Goal: Transaction & Acquisition: Download file/media

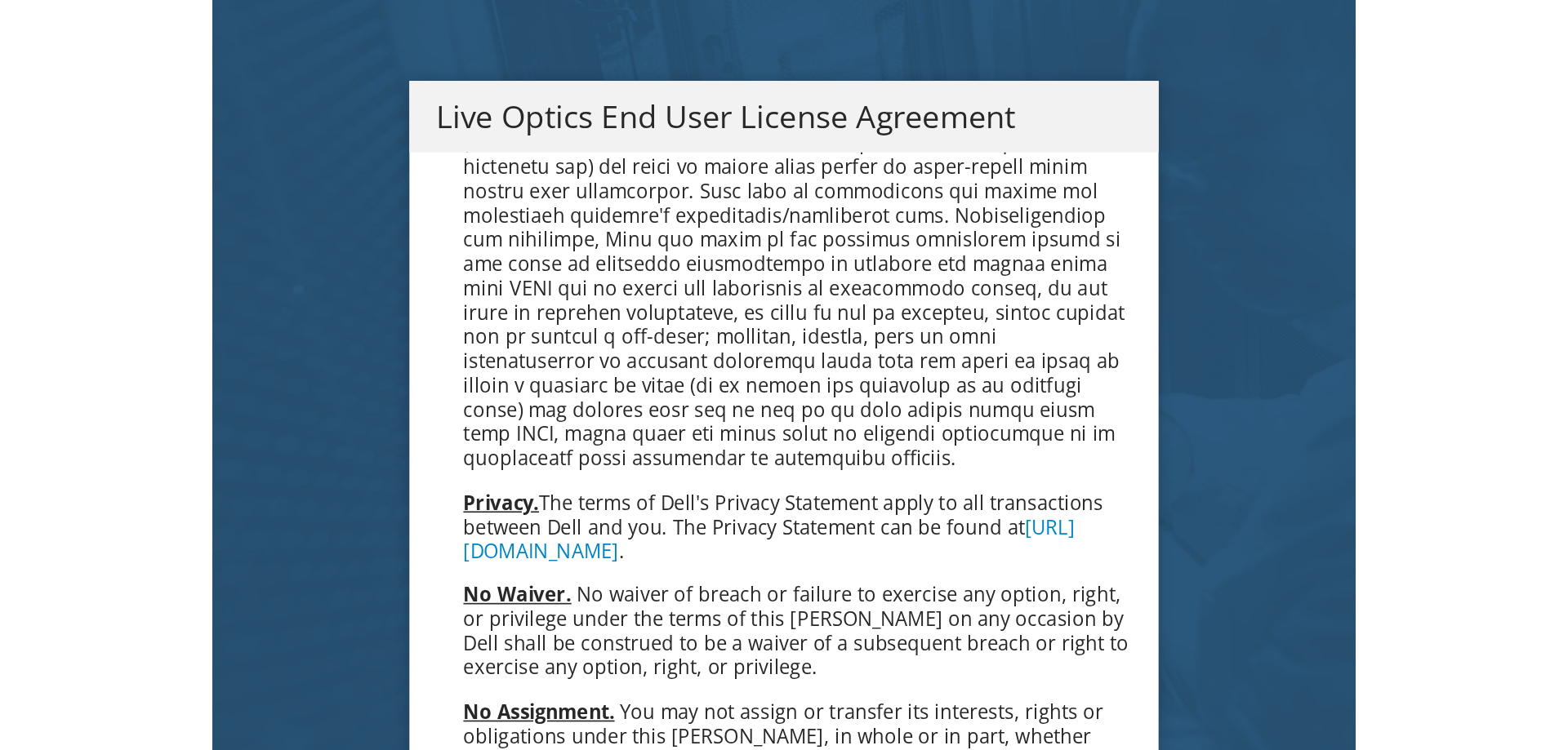
scroll to position [6218, 0]
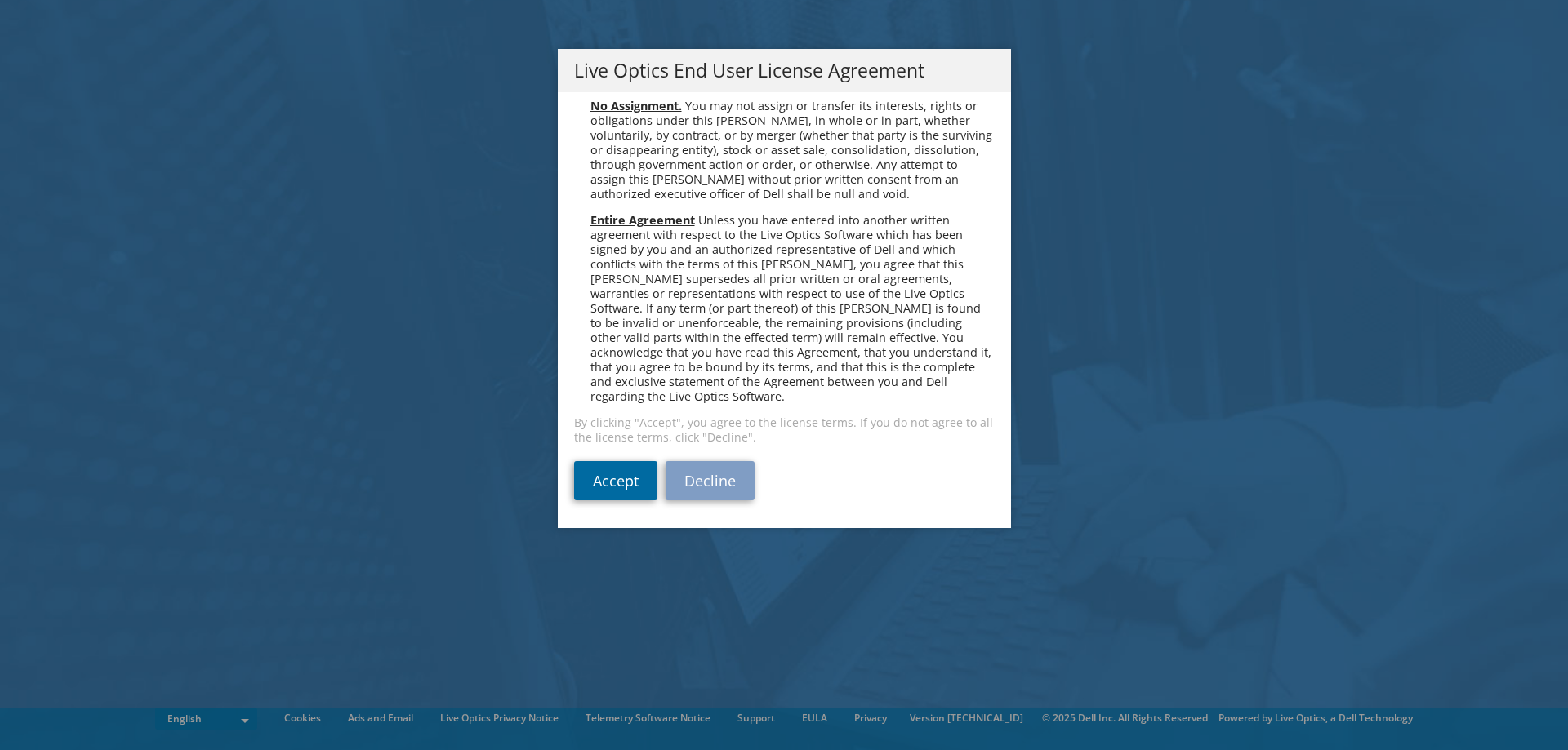
click at [611, 453] on link "Accept" at bounding box center [616, 482] width 83 height 40
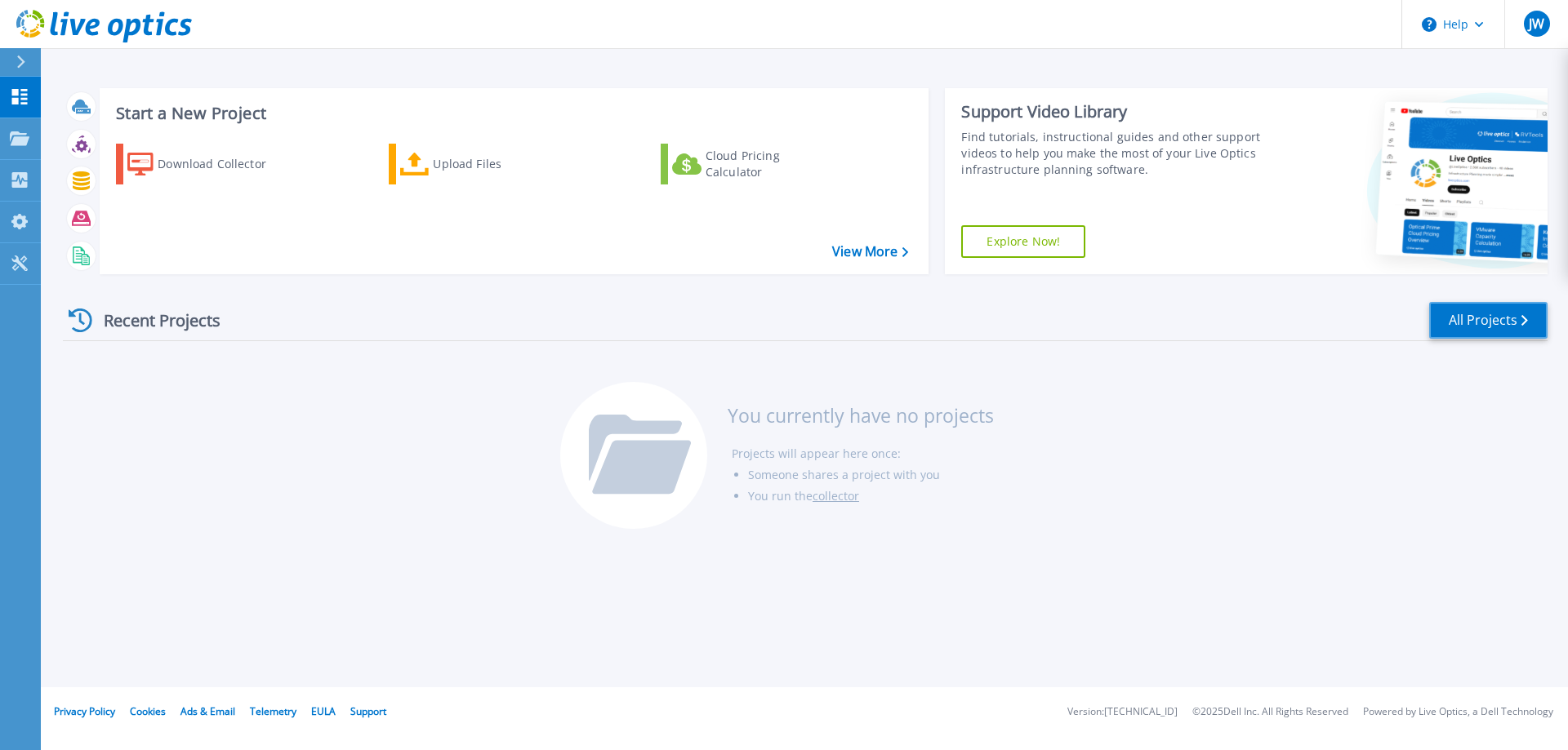
click at [1485, 323] on link "All Projects" at bounding box center [1488, 320] width 118 height 37
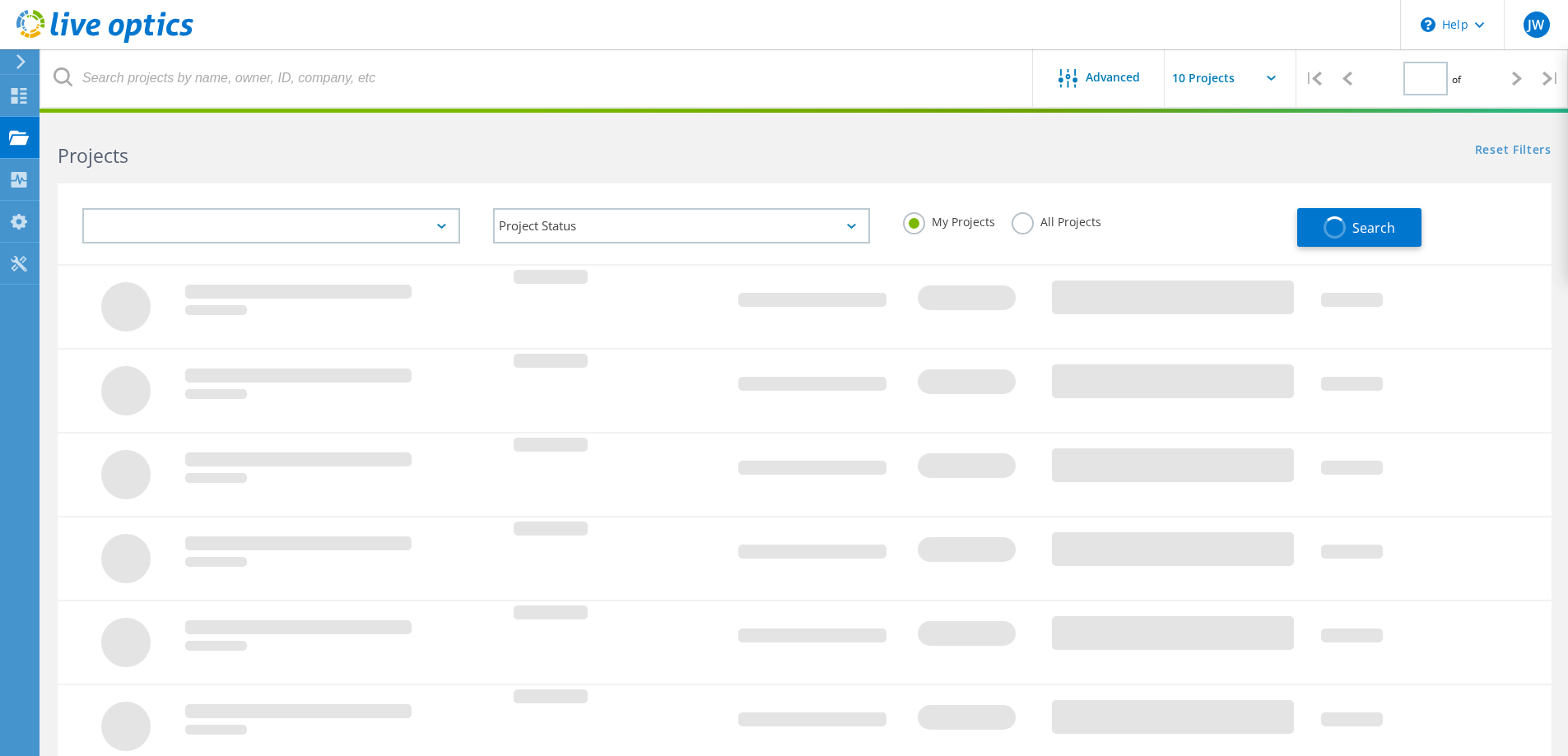
type input "1"
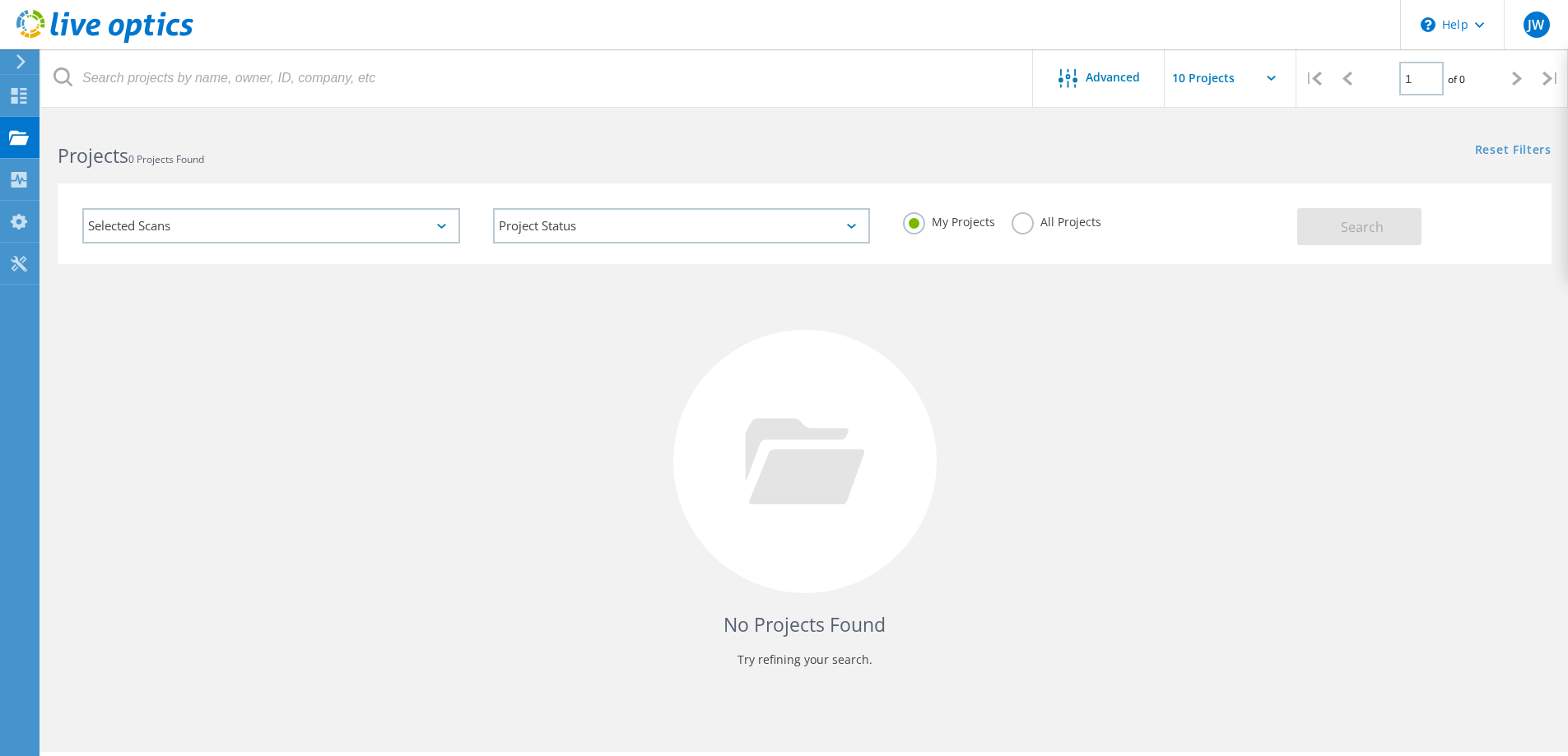
click at [444, 227] on icon at bounding box center [441, 226] width 9 height 5
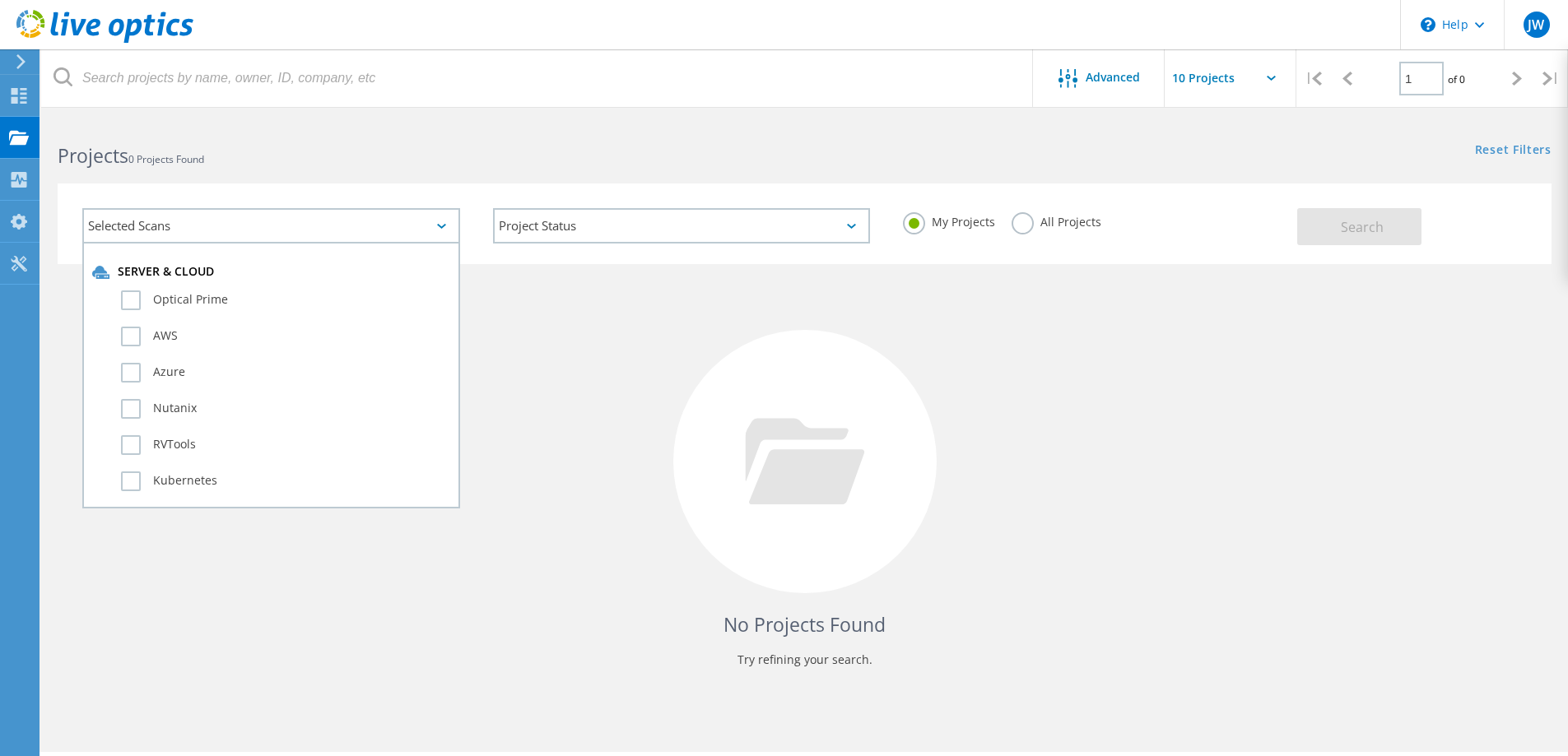
click at [240, 226] on div "Selected Scans" at bounding box center [271, 225] width 378 height 35
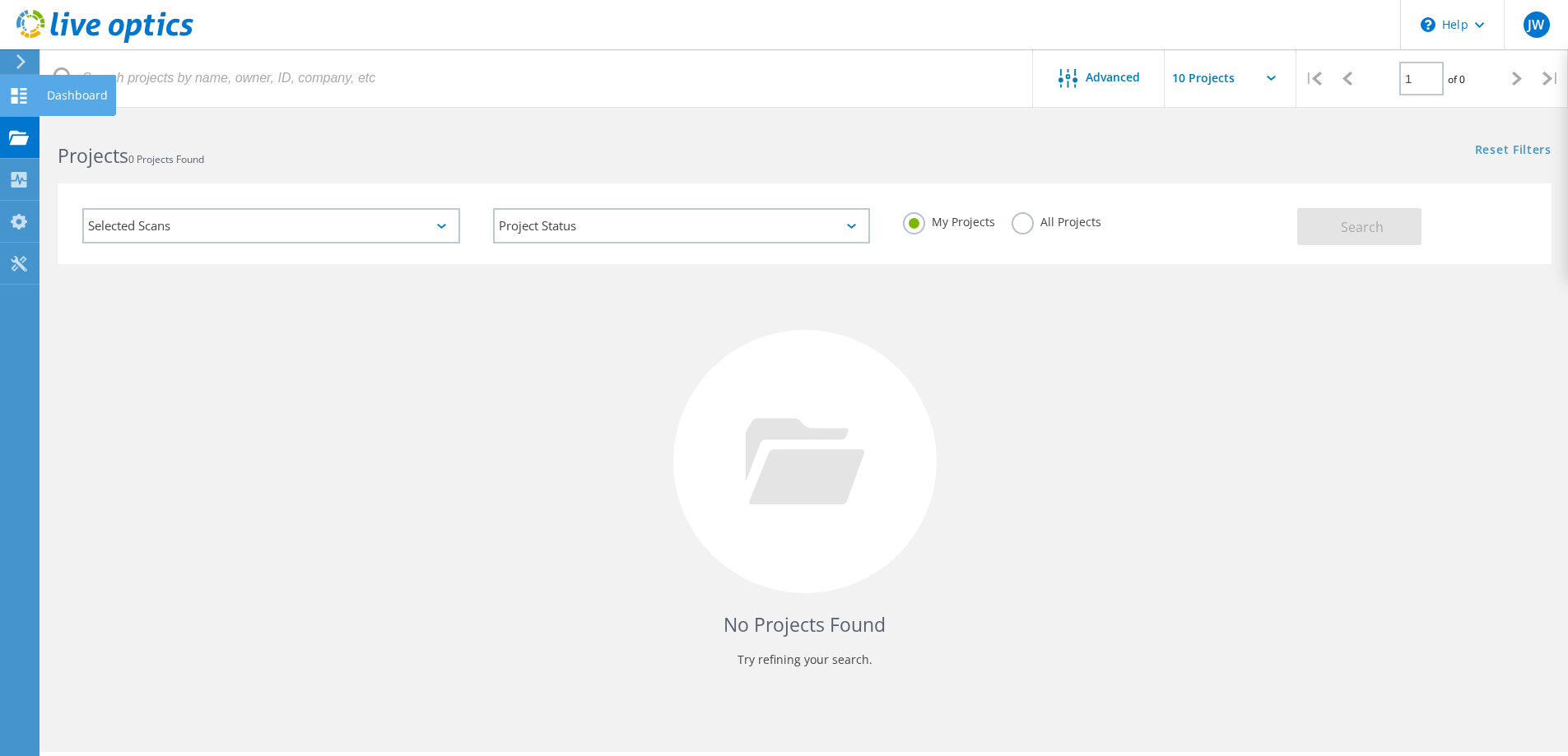
click at [21, 90] on use at bounding box center [20, 96] width 16 height 16
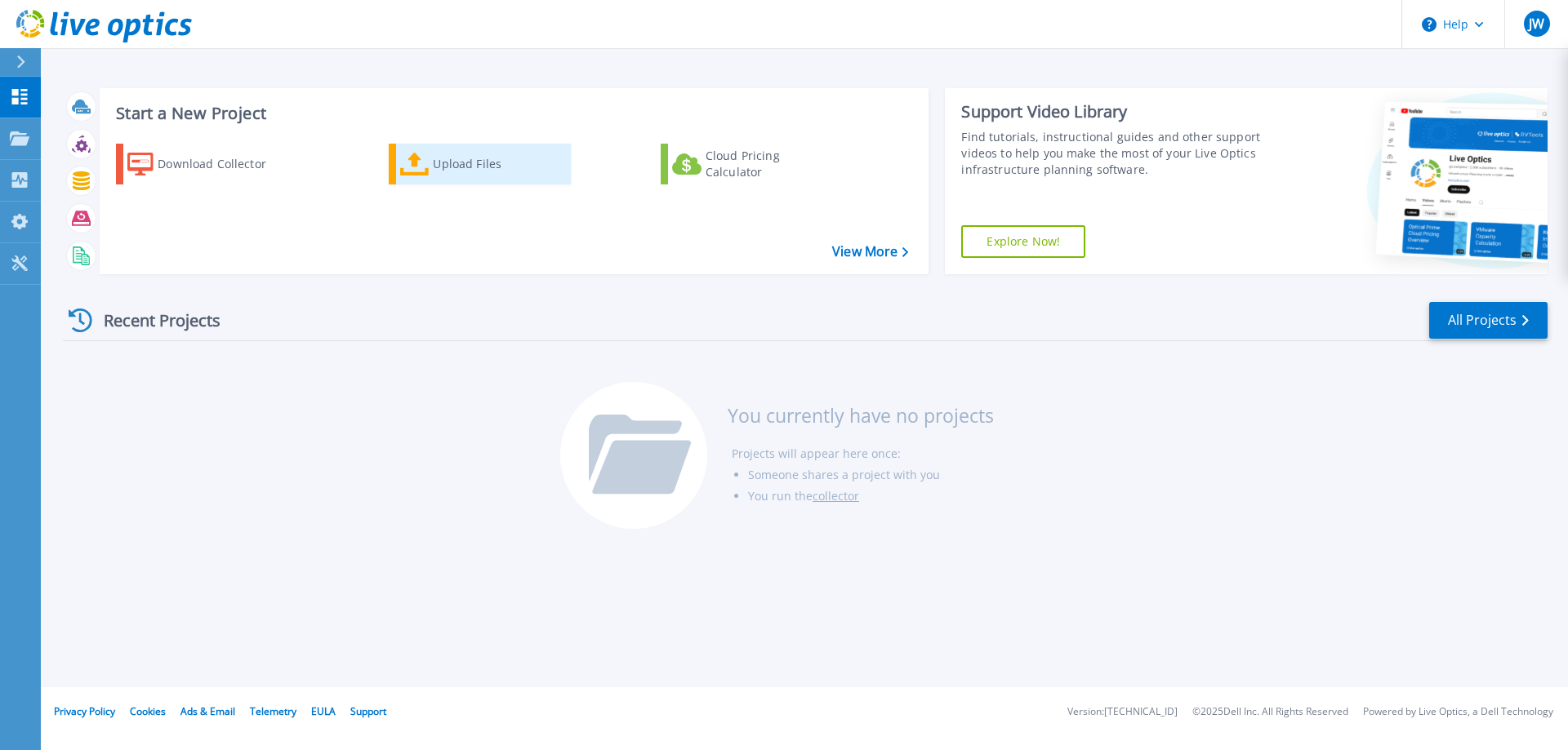
click at [462, 166] on div "Upload Files" at bounding box center [499, 163] width 131 height 33
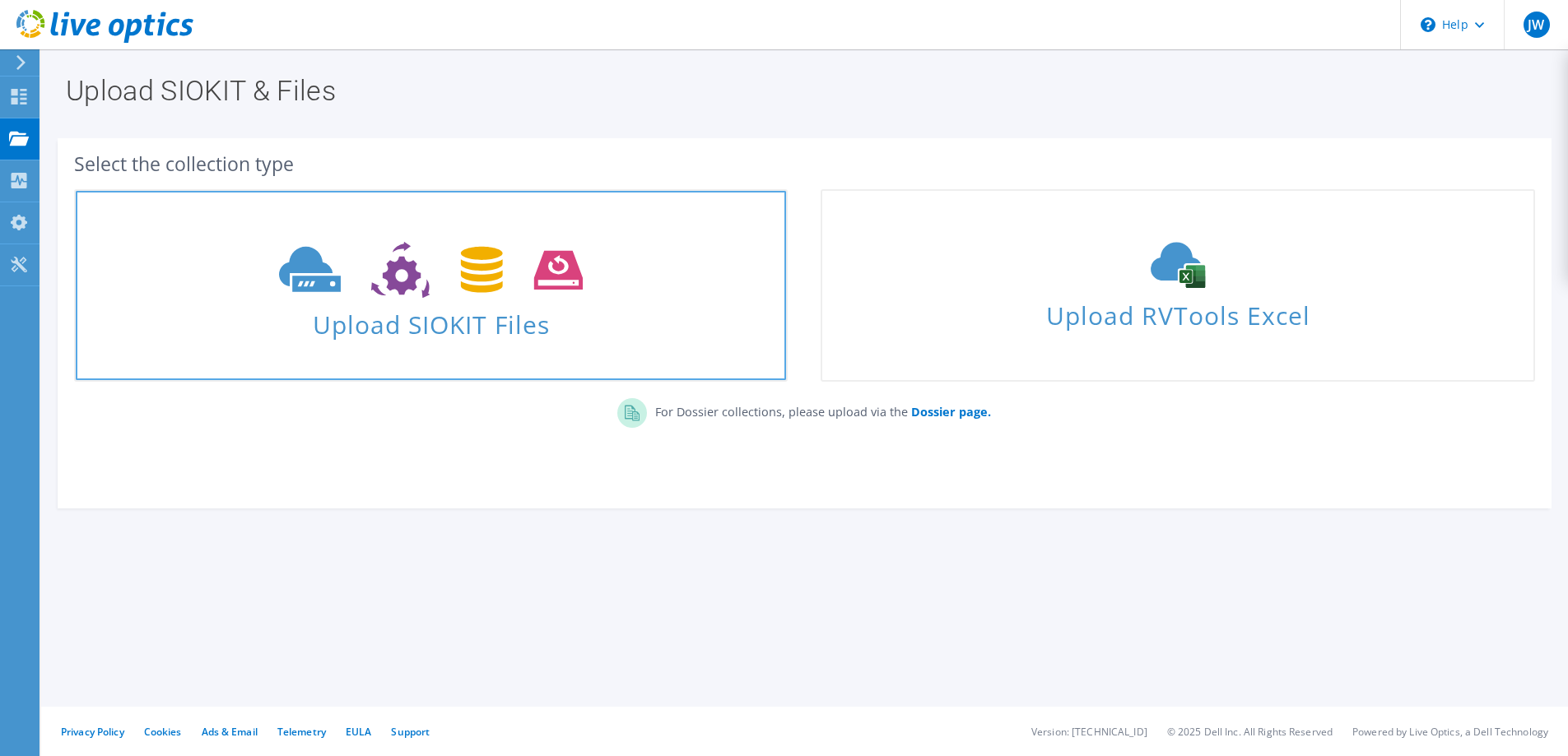
click at [443, 312] on span "Upload SIOKIT Files" at bounding box center [430, 319] width 710 height 35
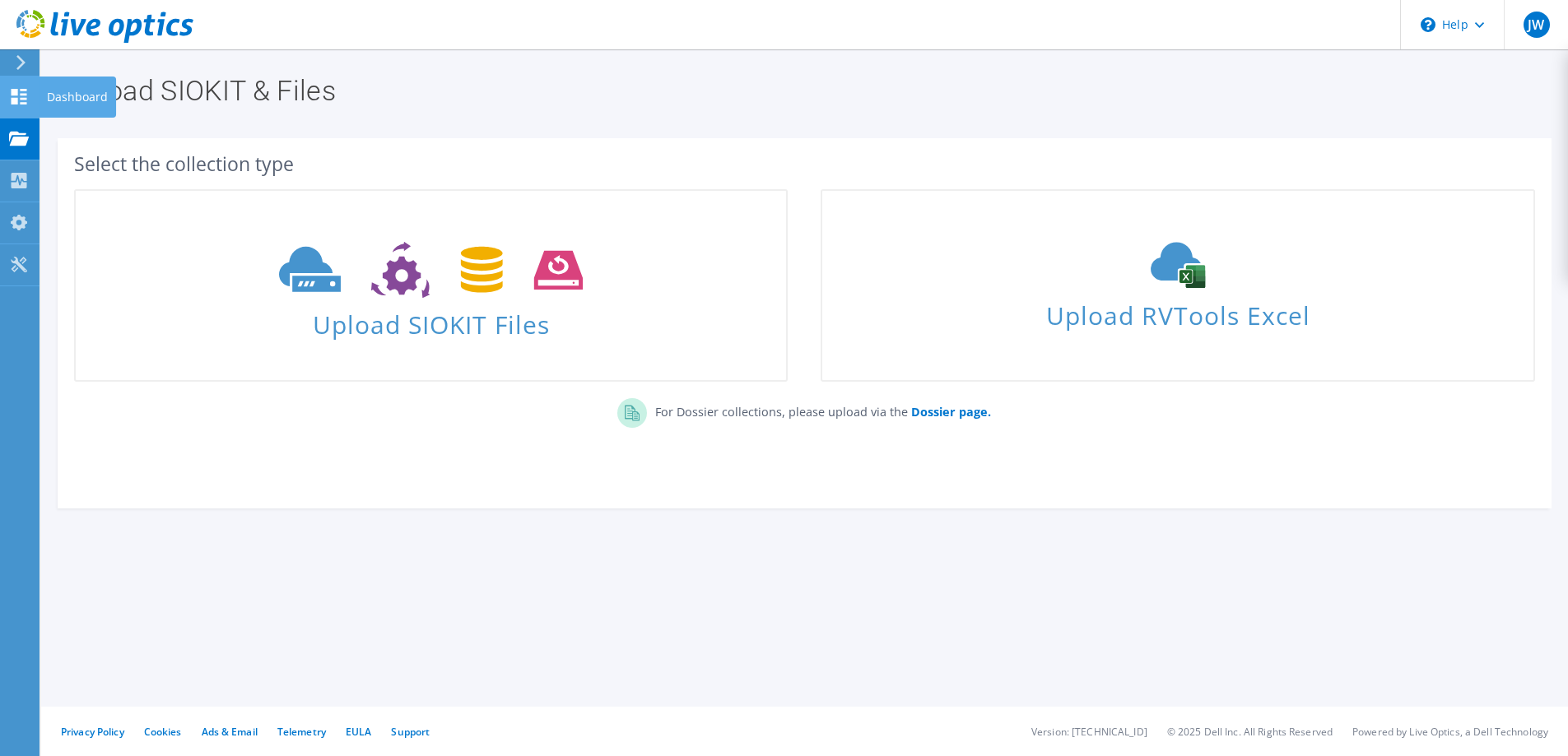
click at [83, 91] on div "Dashboard" at bounding box center [77, 97] width 77 height 41
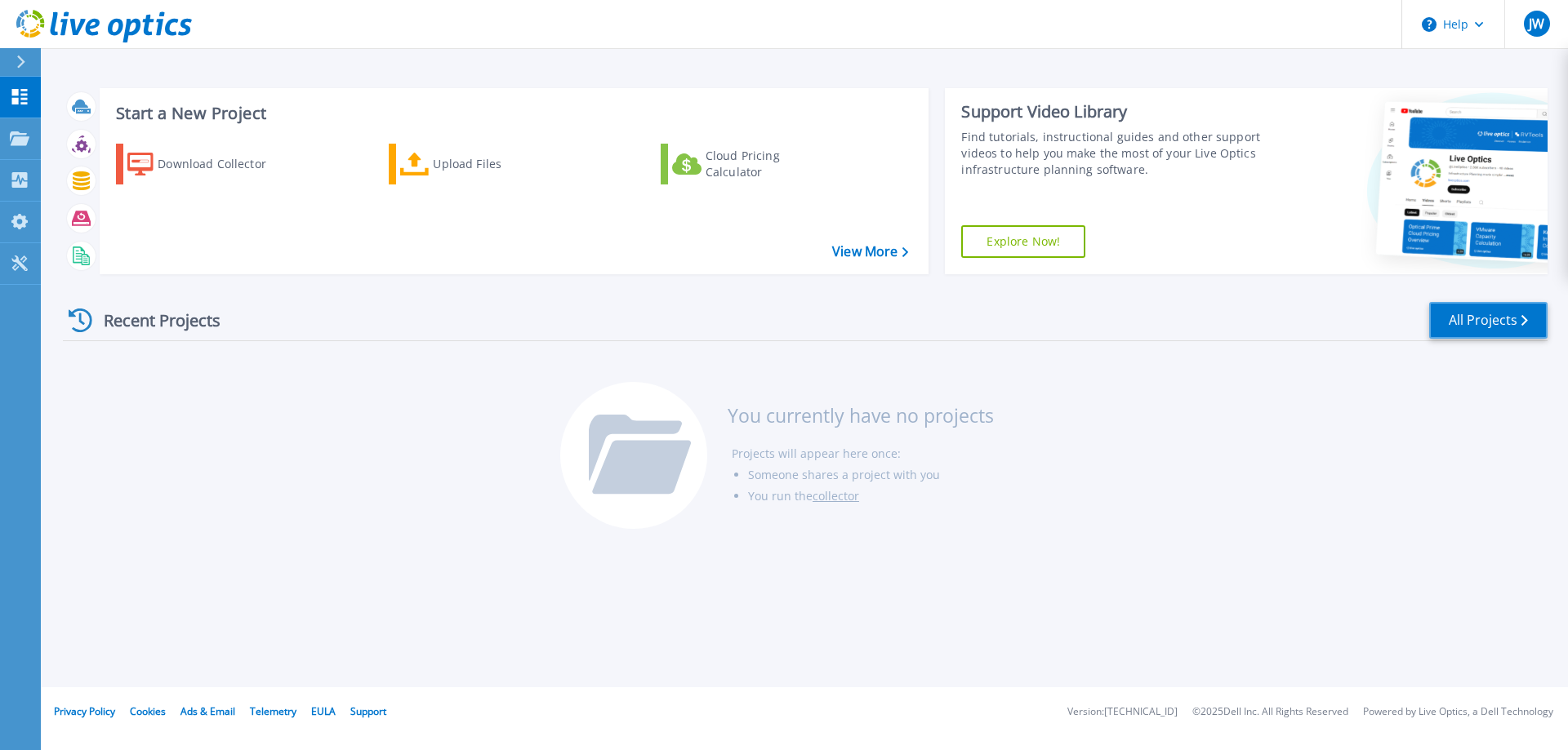
drag, startPoint x: 1521, startPoint y: 309, endPoint x: 1505, endPoint y: 316, distance: 17.5
click at [1520, 309] on link "All Projects" at bounding box center [1488, 320] width 118 height 37
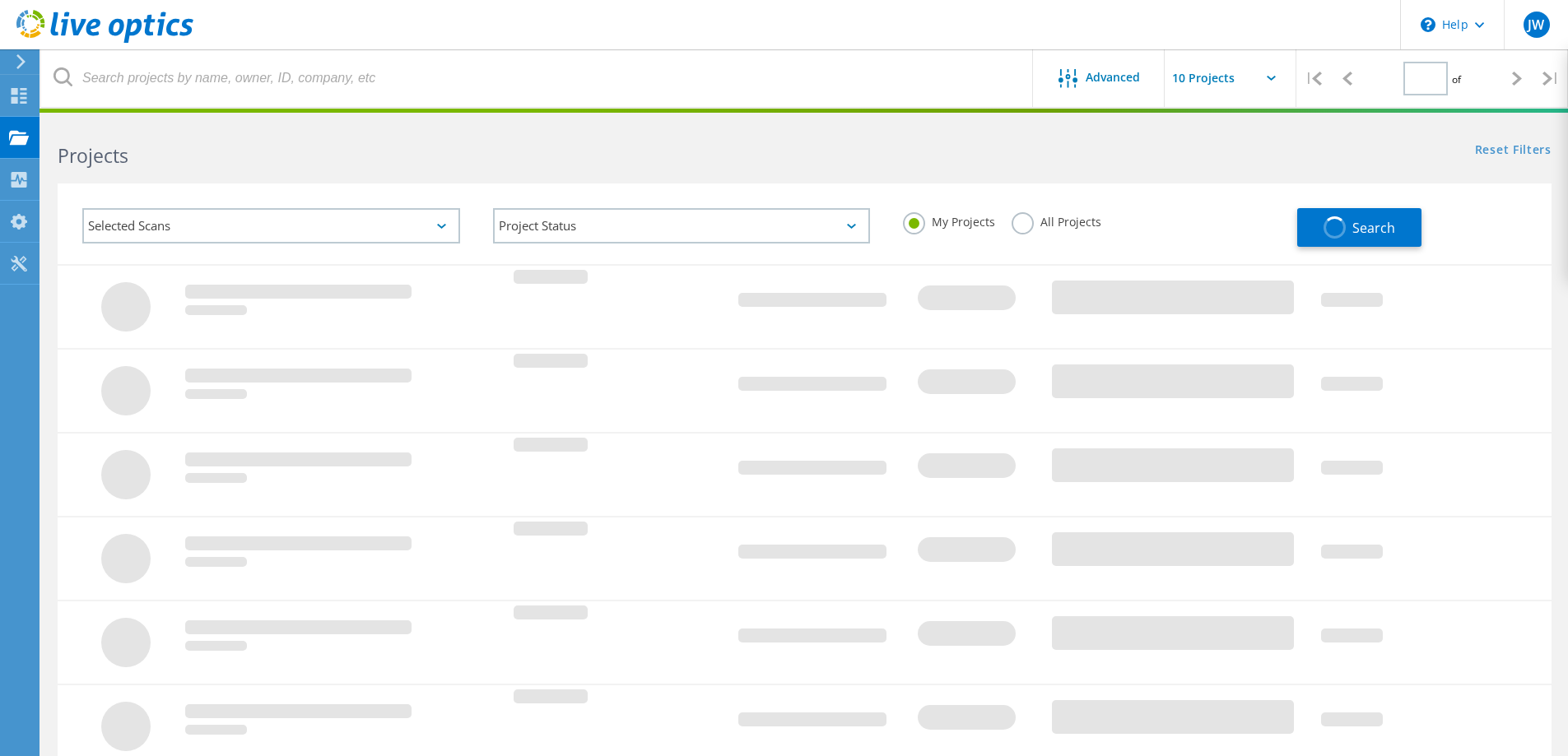
type input "1"
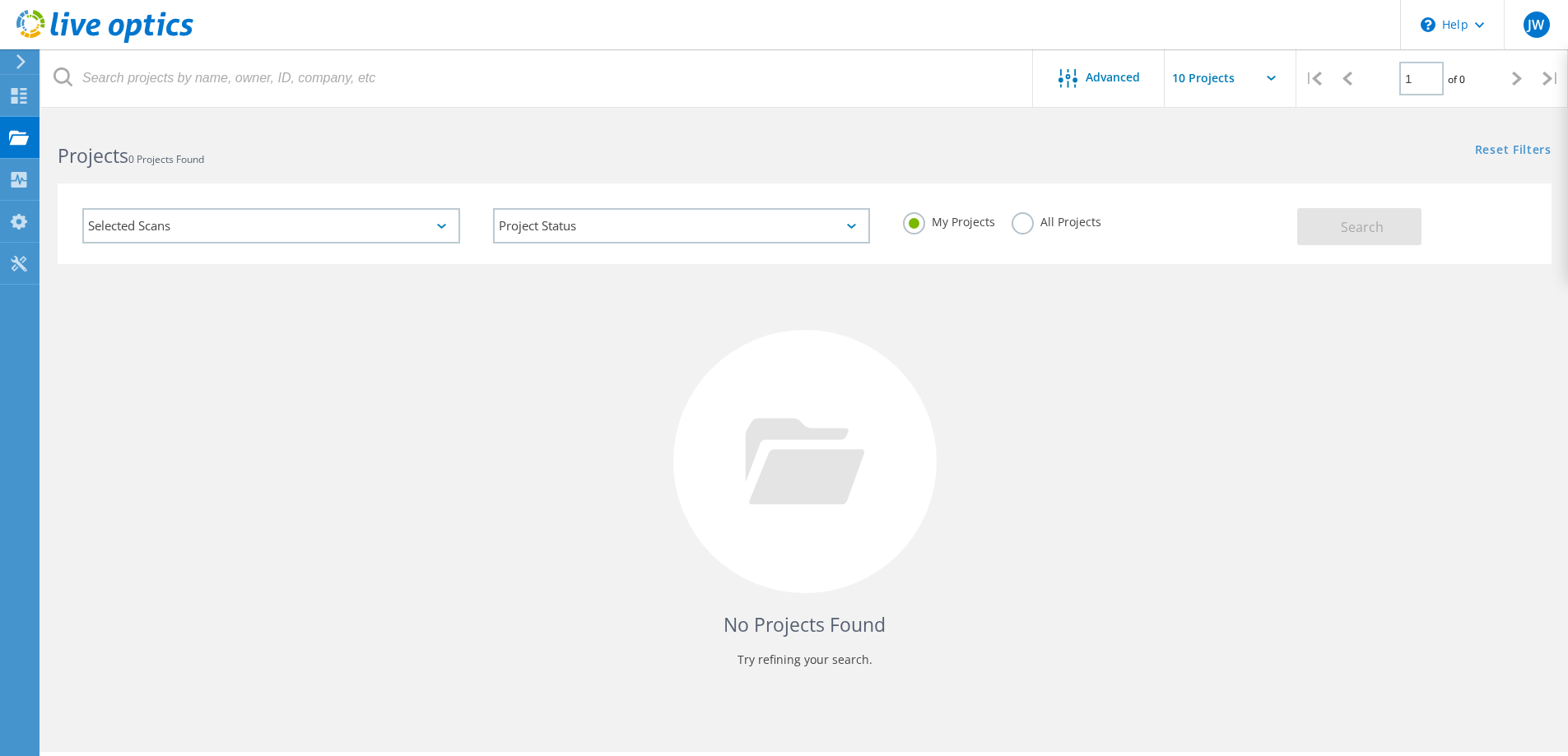
click at [440, 226] on icon at bounding box center [441, 226] width 9 height 5
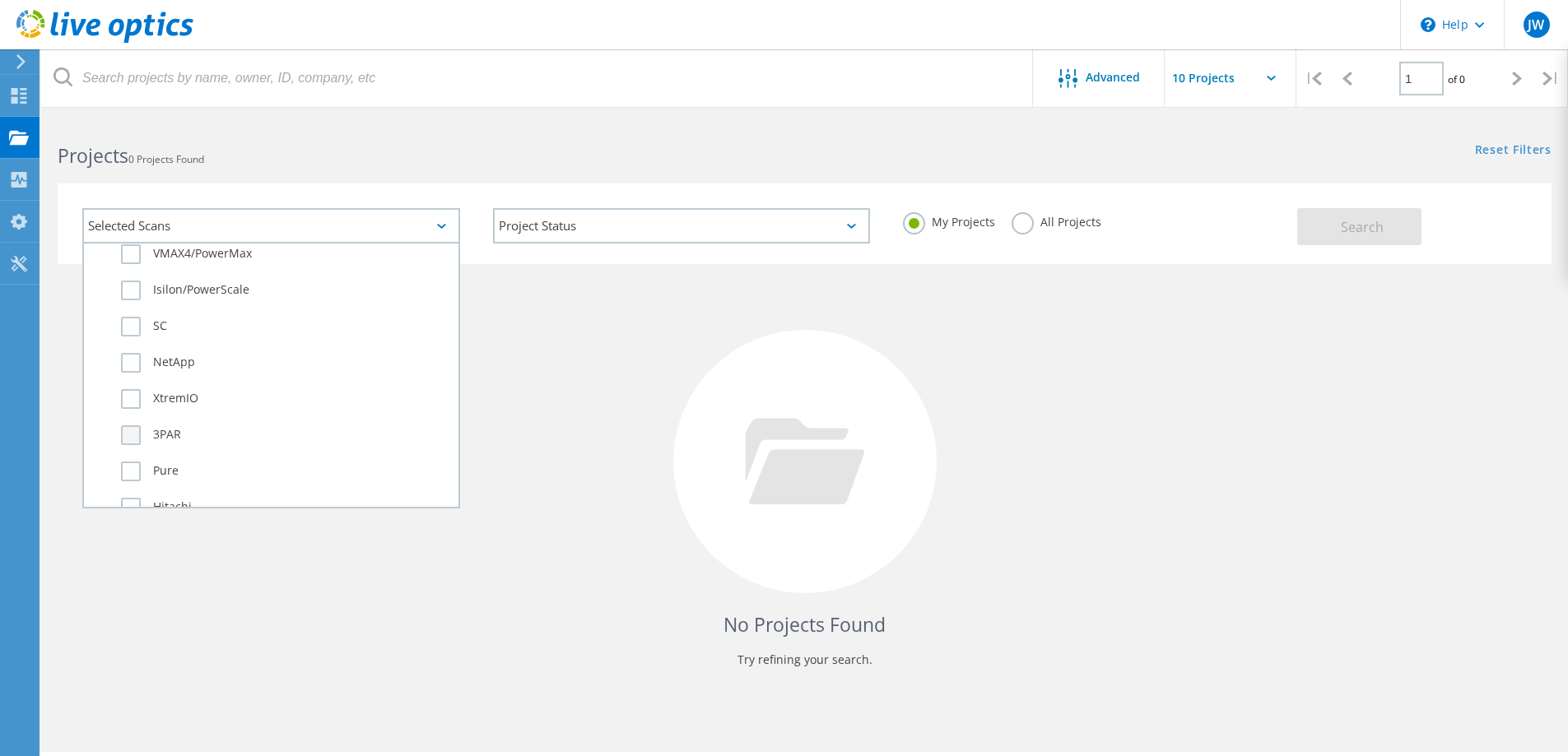
scroll to position [611, 0]
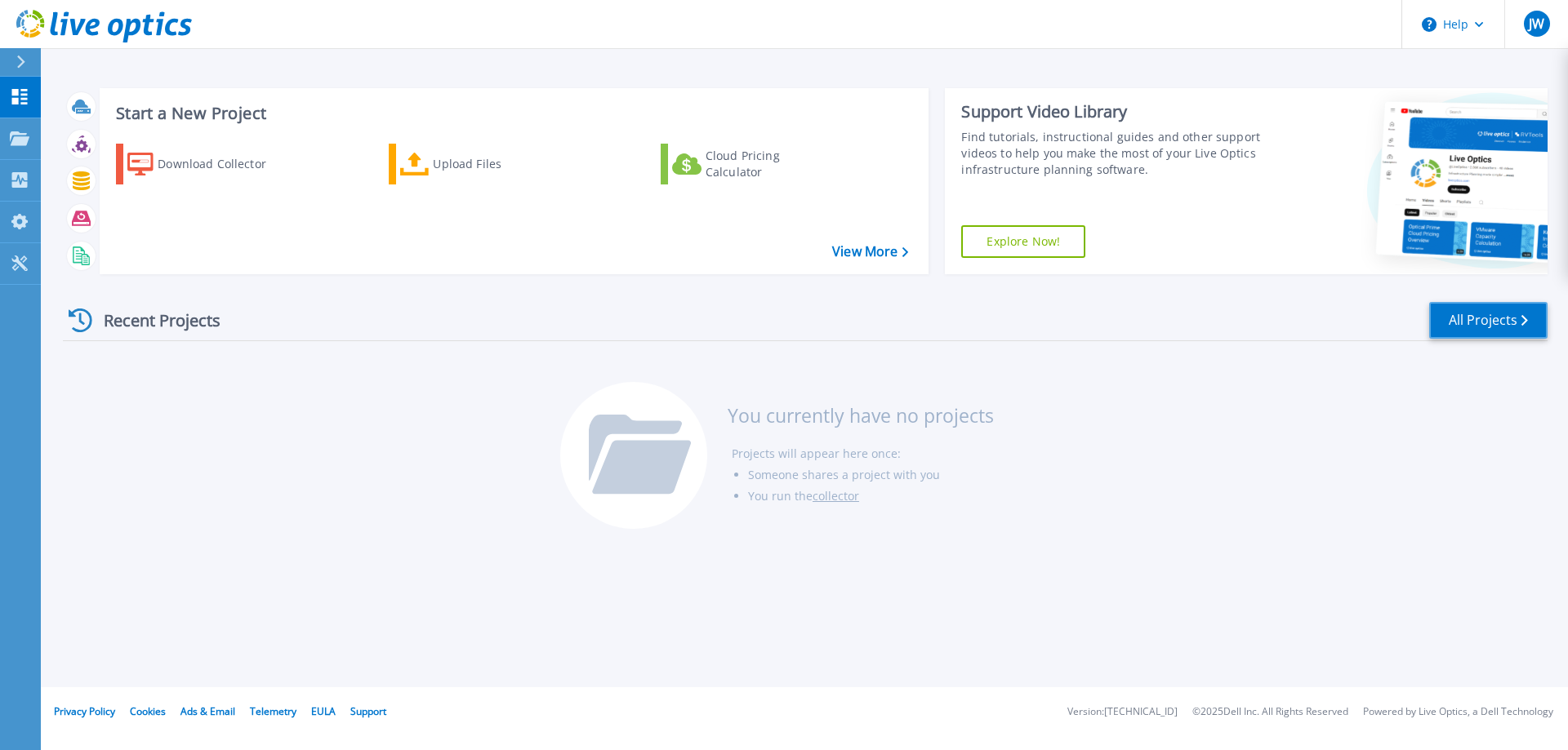
click at [1469, 309] on link "All Projects" at bounding box center [1488, 320] width 118 height 37
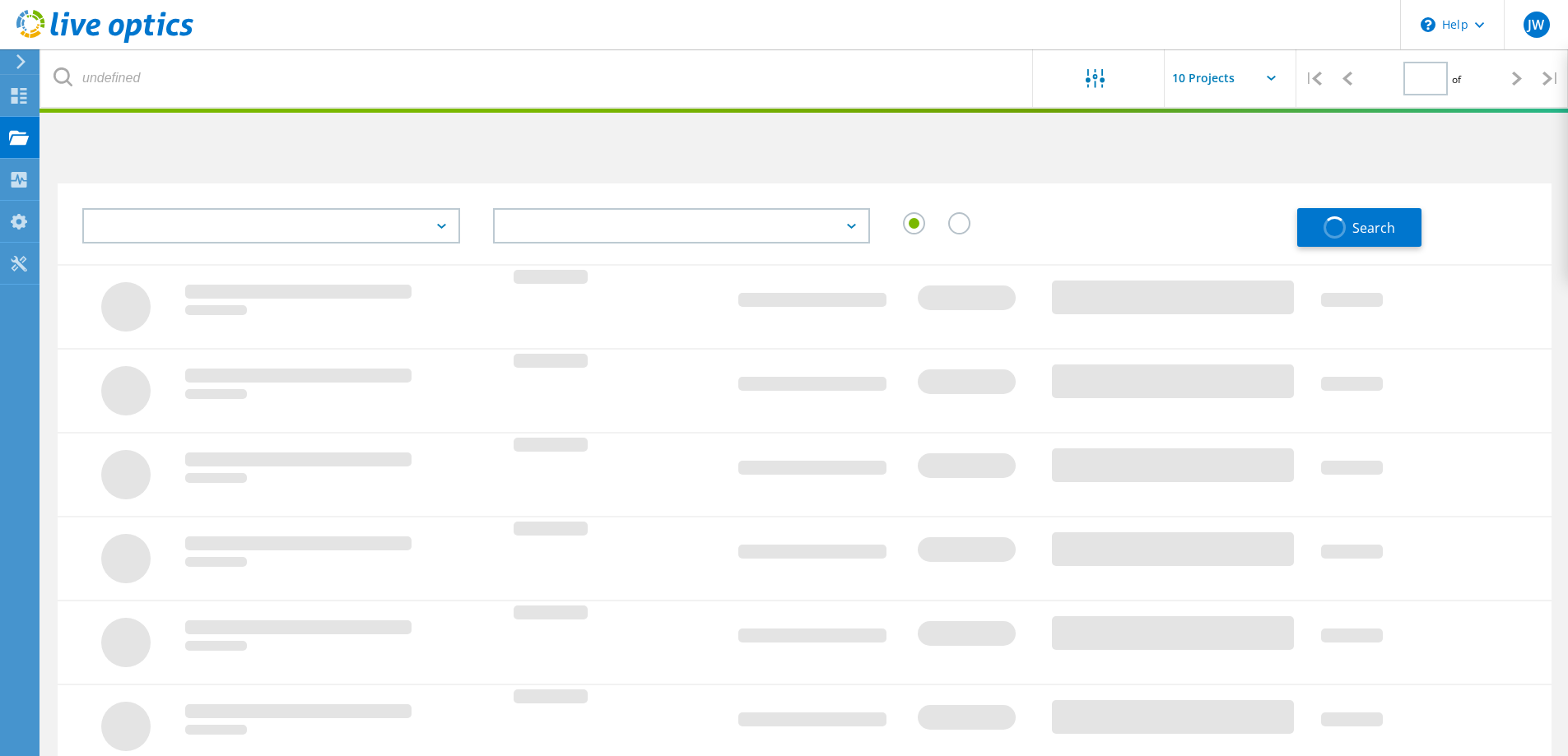
type input "1"
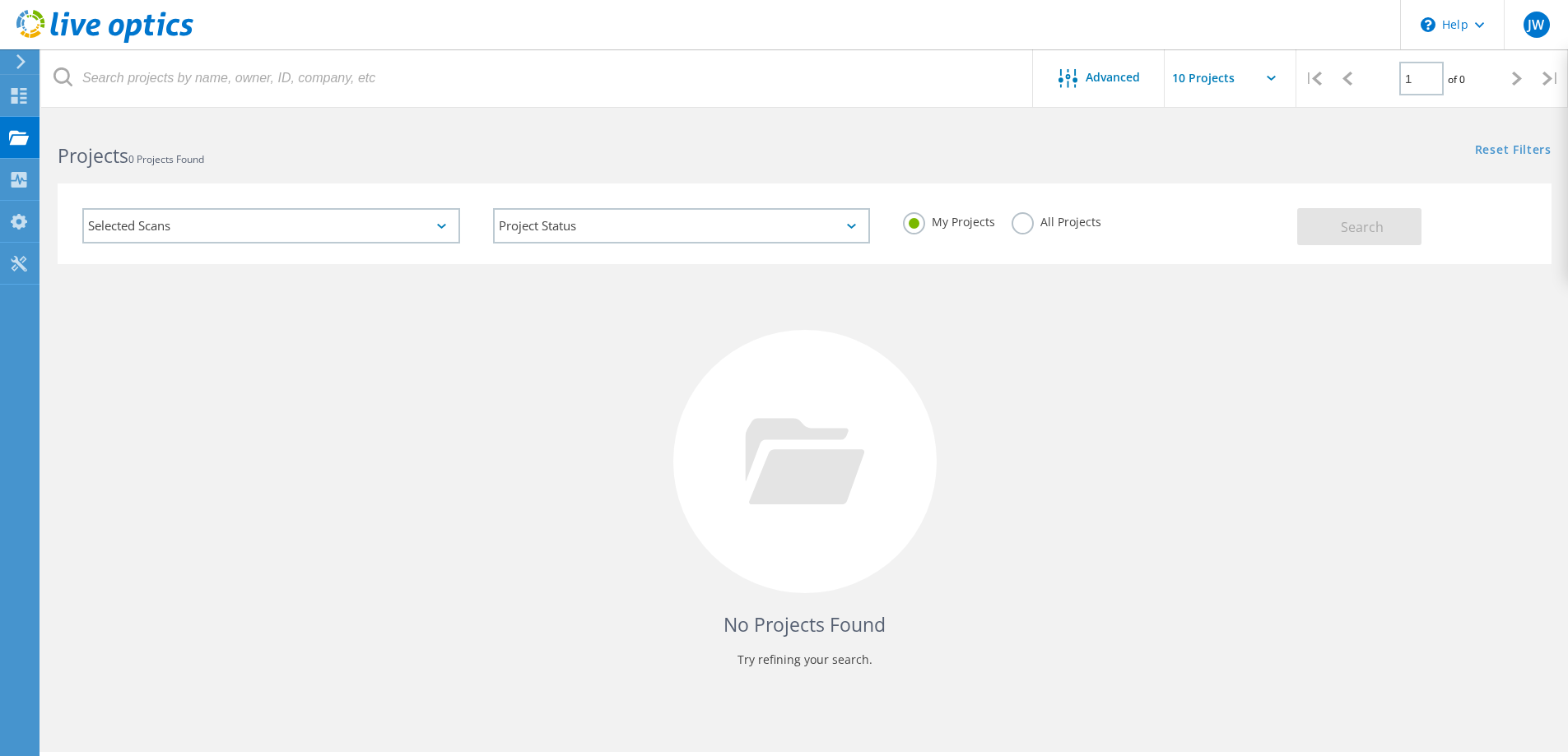
click at [440, 232] on div "Selected Scans" at bounding box center [271, 225] width 378 height 35
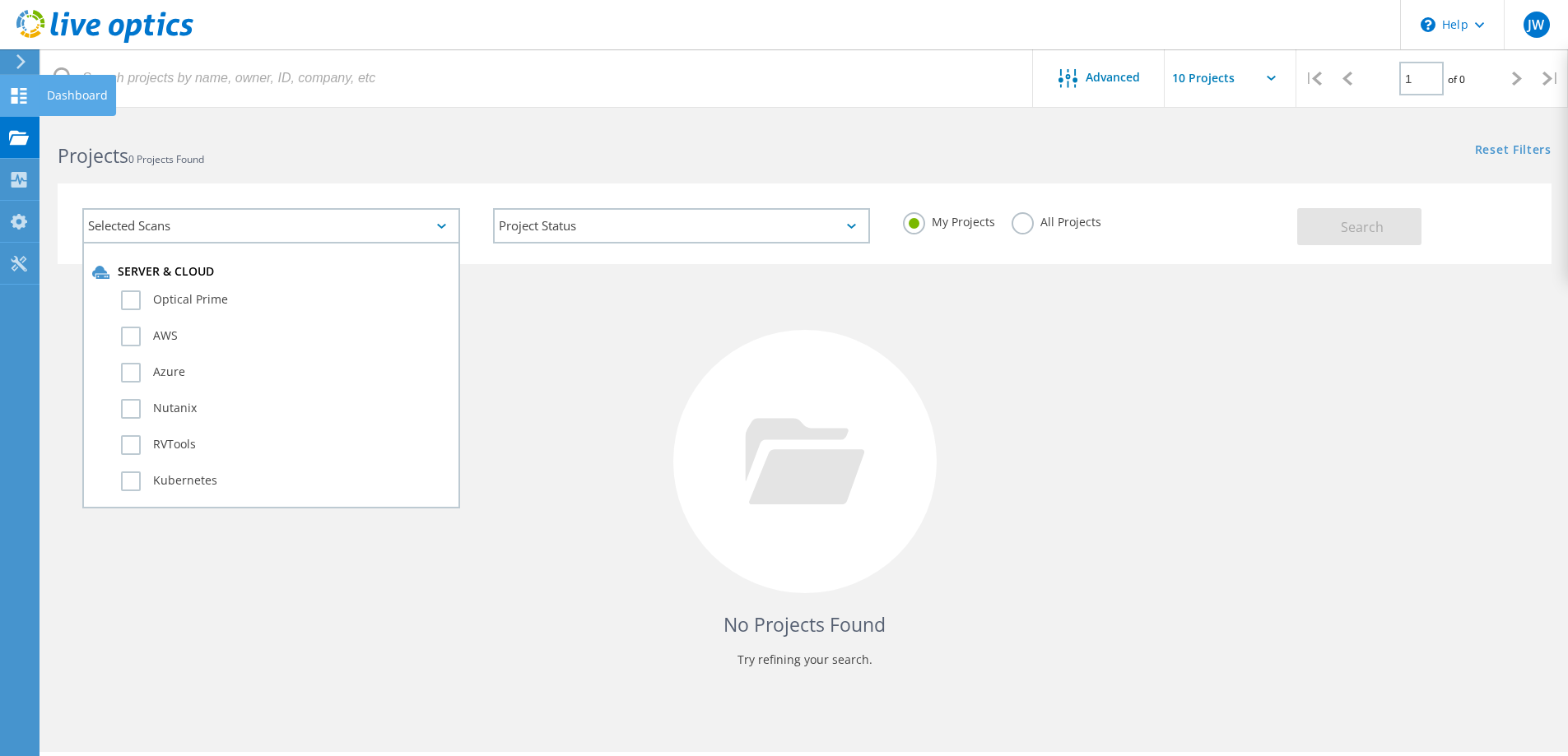
click at [17, 88] on use at bounding box center [20, 96] width 16 height 16
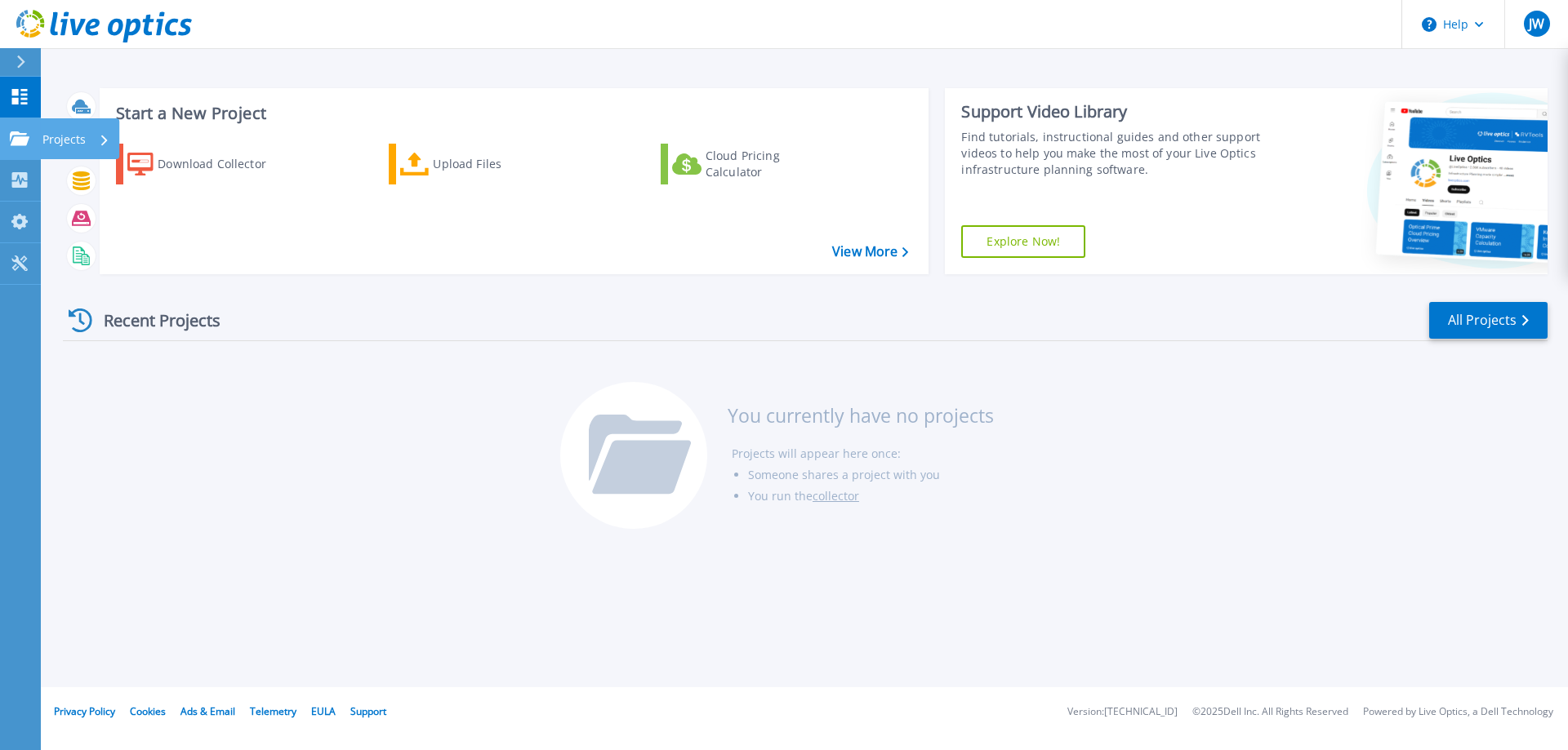
click at [20, 141] on icon at bounding box center [20, 139] width 20 height 14
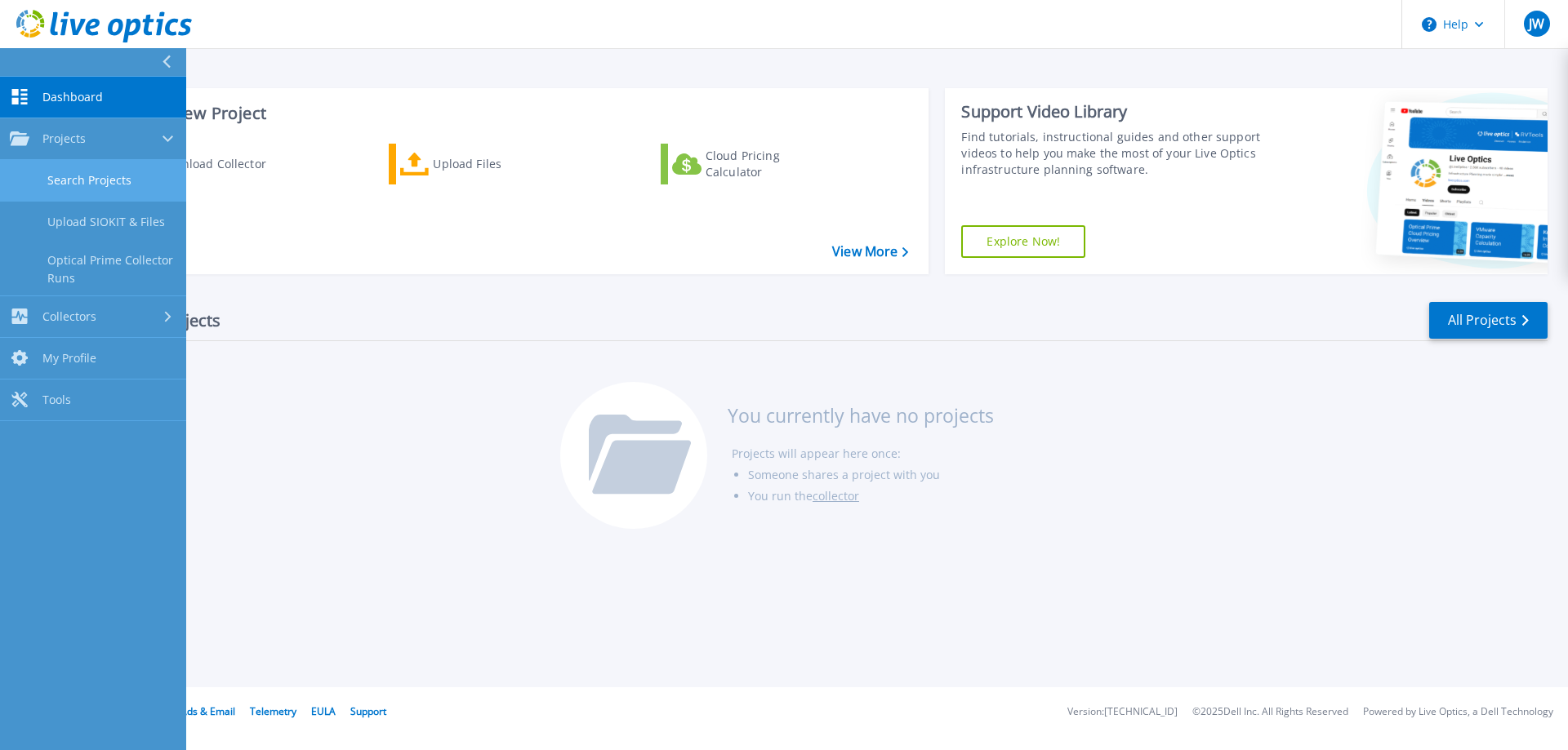
click at [106, 178] on link "Search Projects" at bounding box center [93, 181] width 186 height 42
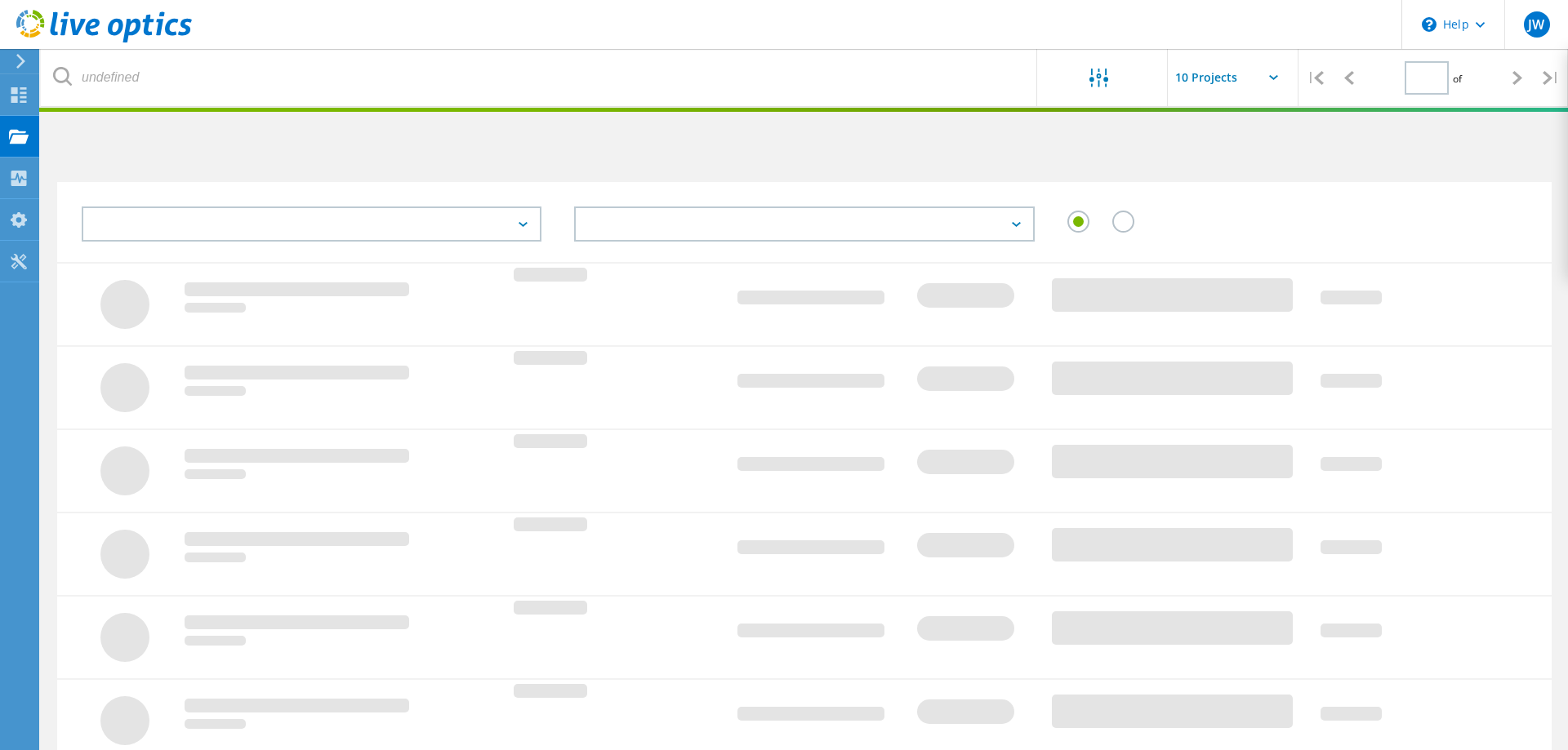
type input "1"
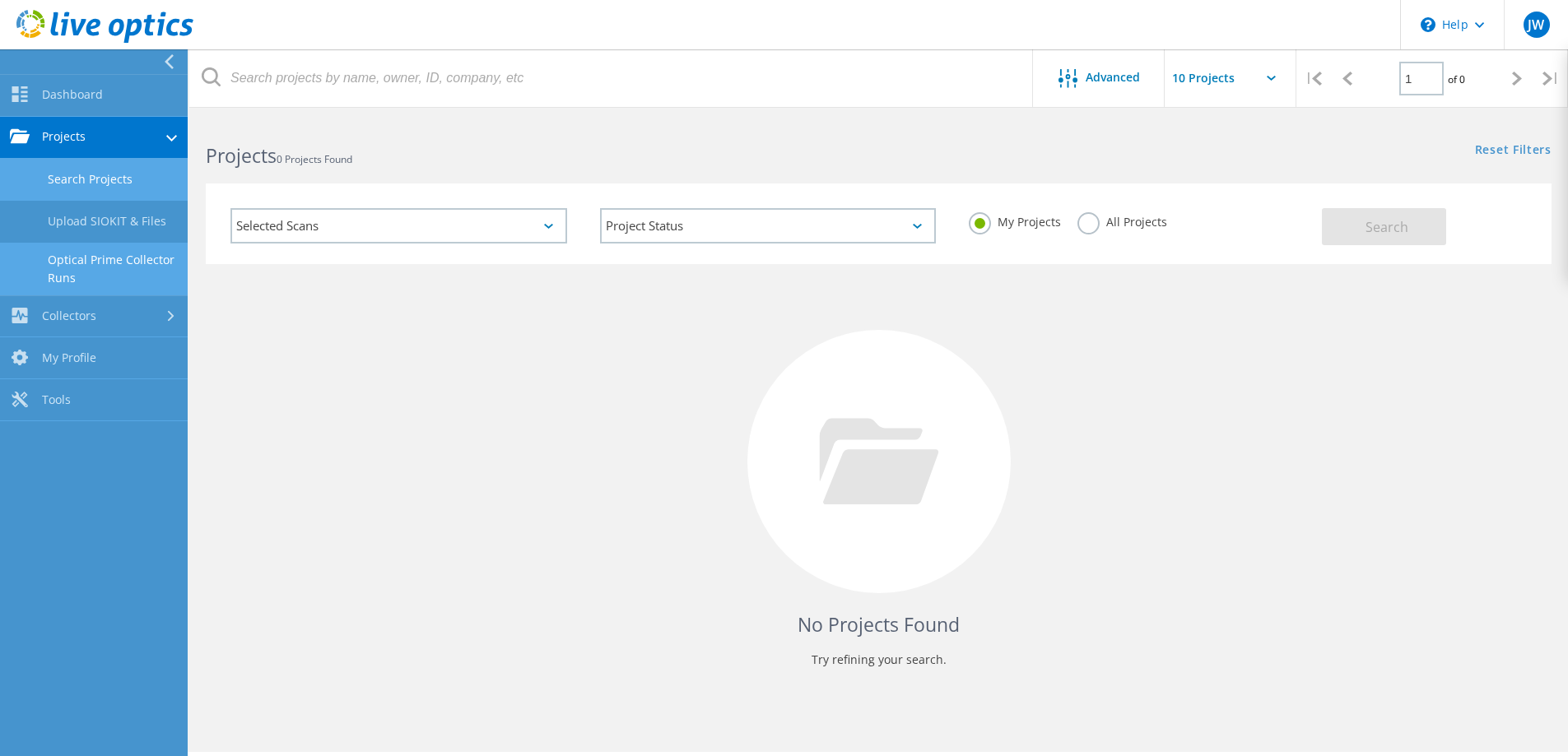
click at [85, 257] on link "Optical Prime Collector Runs" at bounding box center [94, 269] width 188 height 53
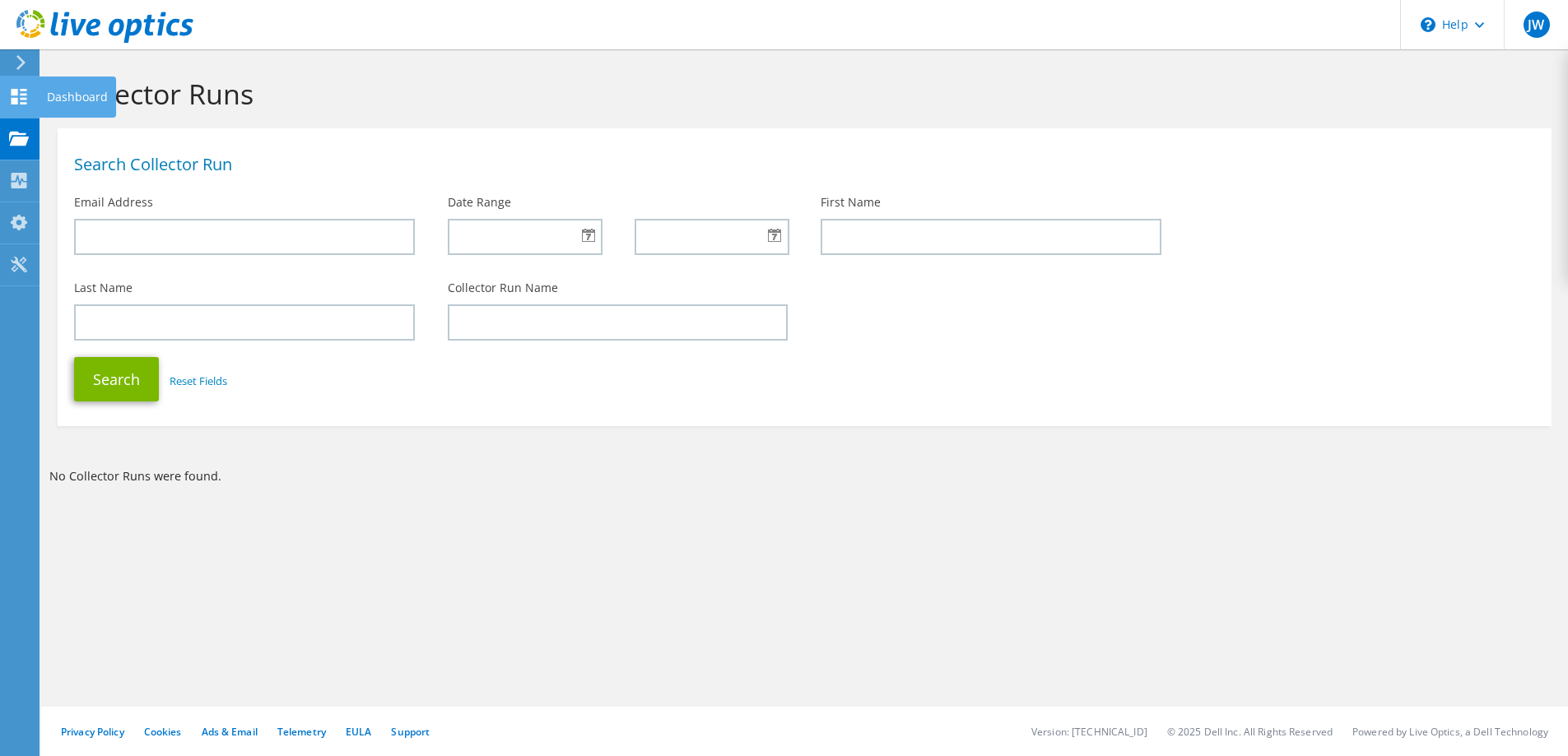
click at [19, 96] on icon at bounding box center [19, 97] width 20 height 16
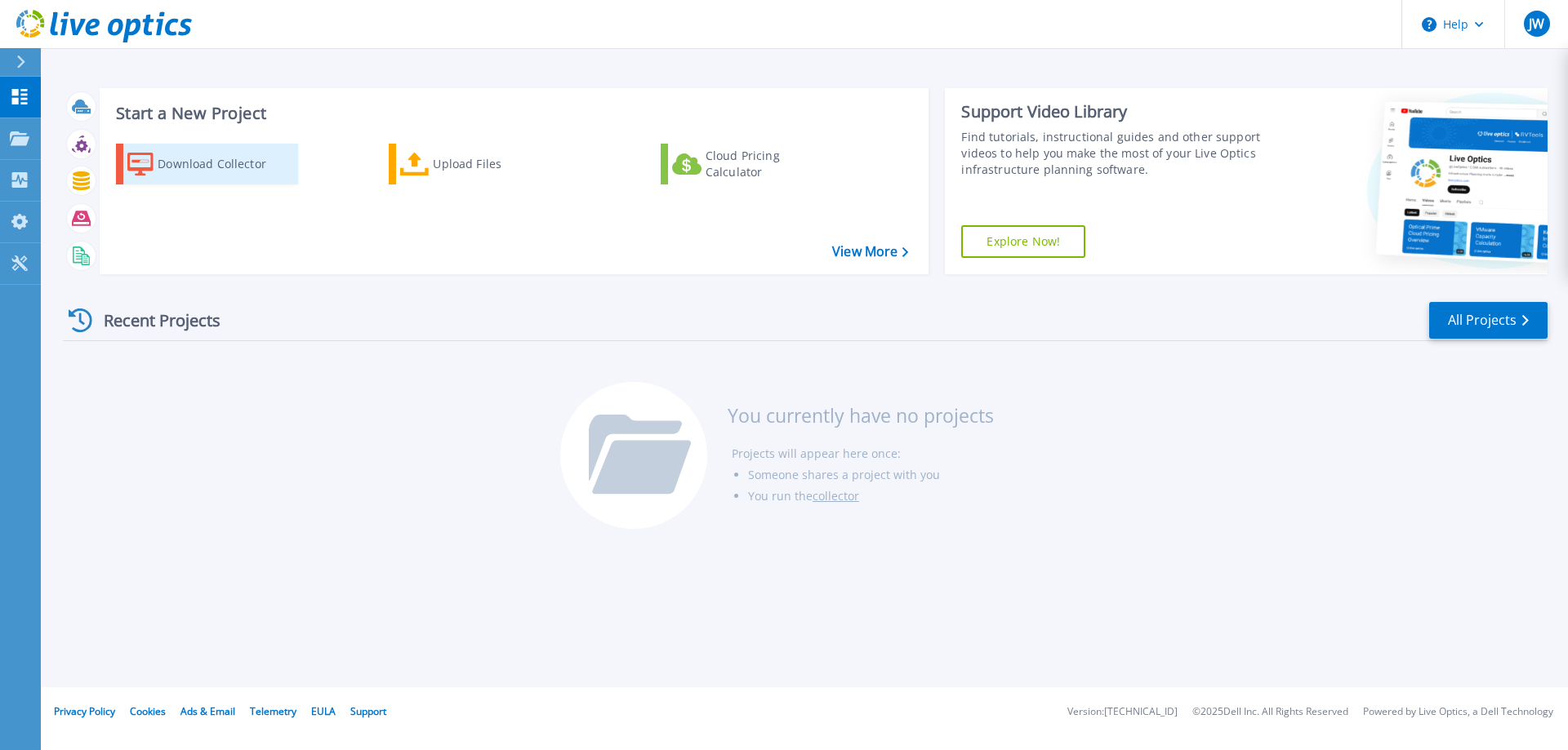
click at [179, 160] on div "Download Collector" at bounding box center [223, 163] width 131 height 33
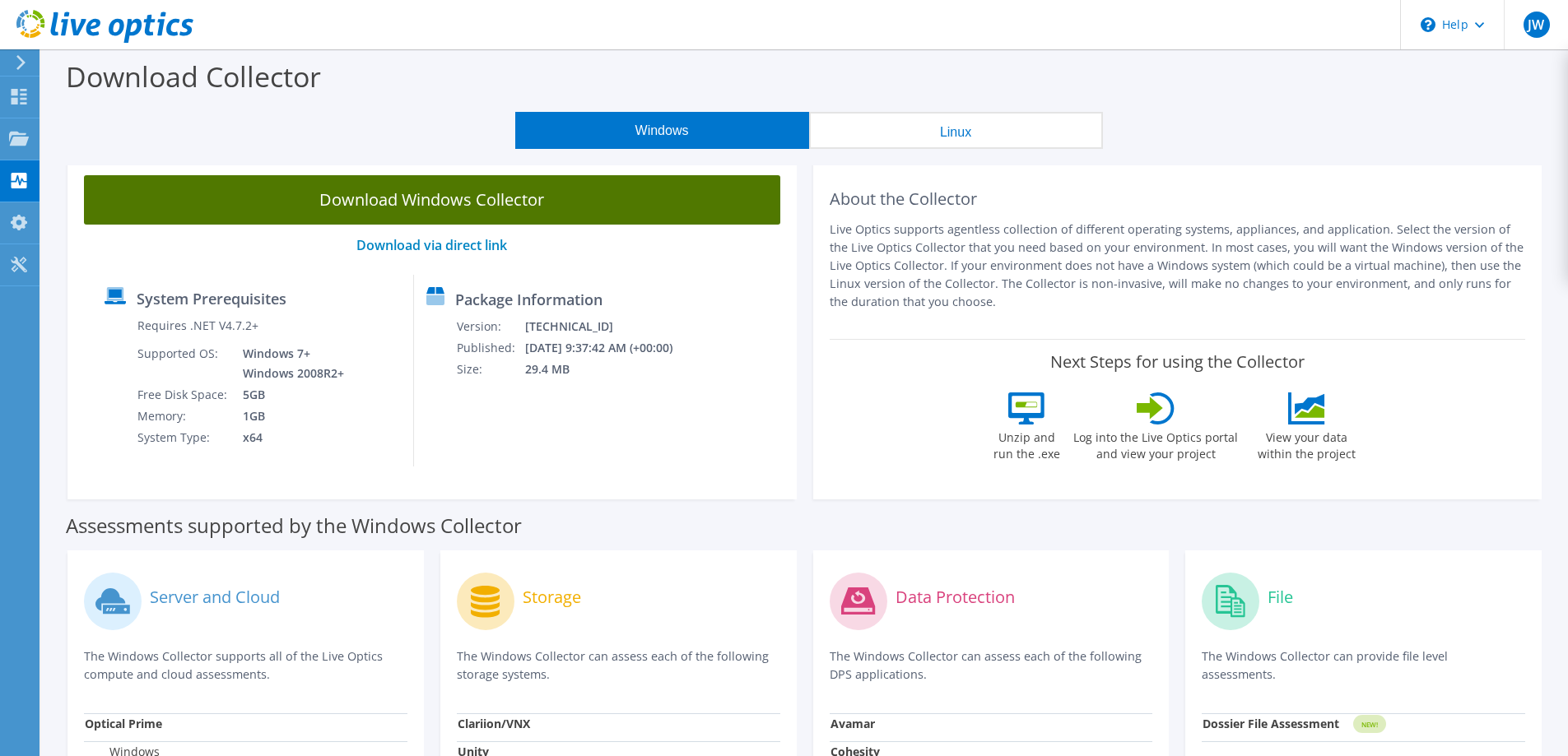
click at [437, 195] on link "Download Windows Collector" at bounding box center [431, 200] width 696 height 49
